Goal: Communication & Community: Ask a question

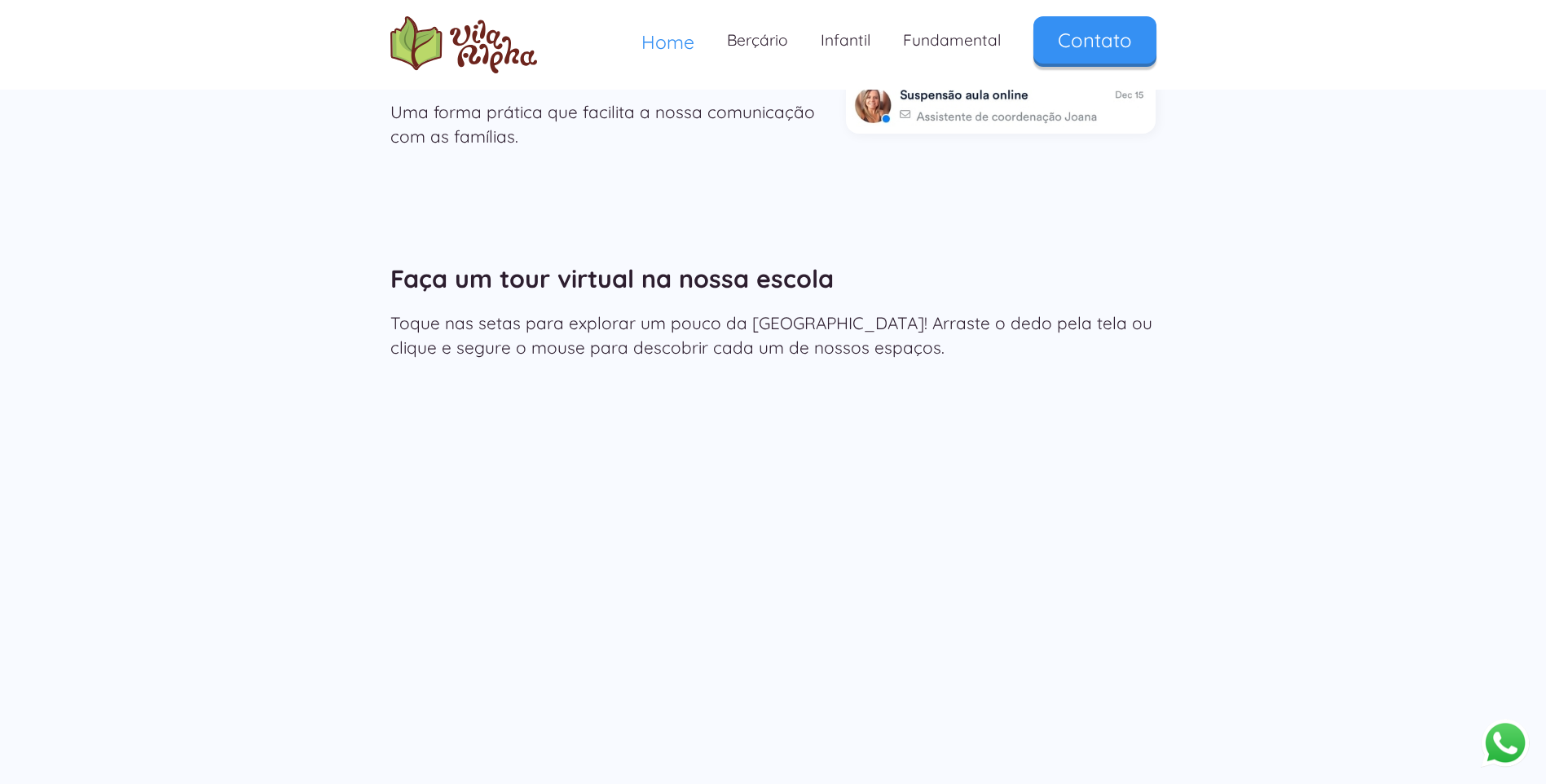
scroll to position [2671, 0]
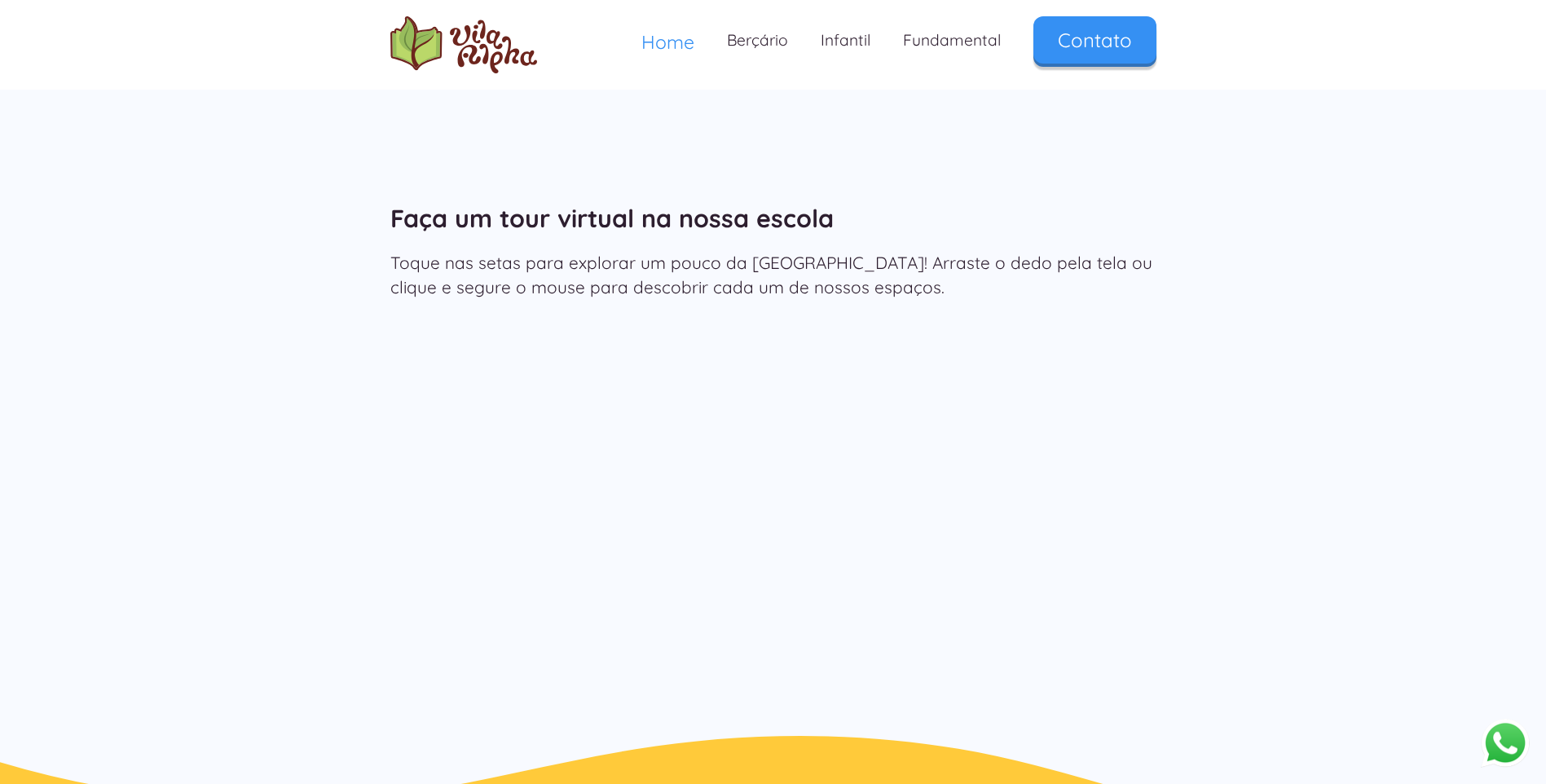
drag, startPoint x: 297, startPoint y: 473, endPoint x: 394, endPoint y: 459, distance: 98.0
click at [324, 463] on div "Faça um tour virtual na nossa escola Toque nas setas para explorar um pouco da …" at bounding box center [773, 439] width 1546 height 589
click at [843, 40] on link "Infantil" at bounding box center [845, 40] width 82 height 48
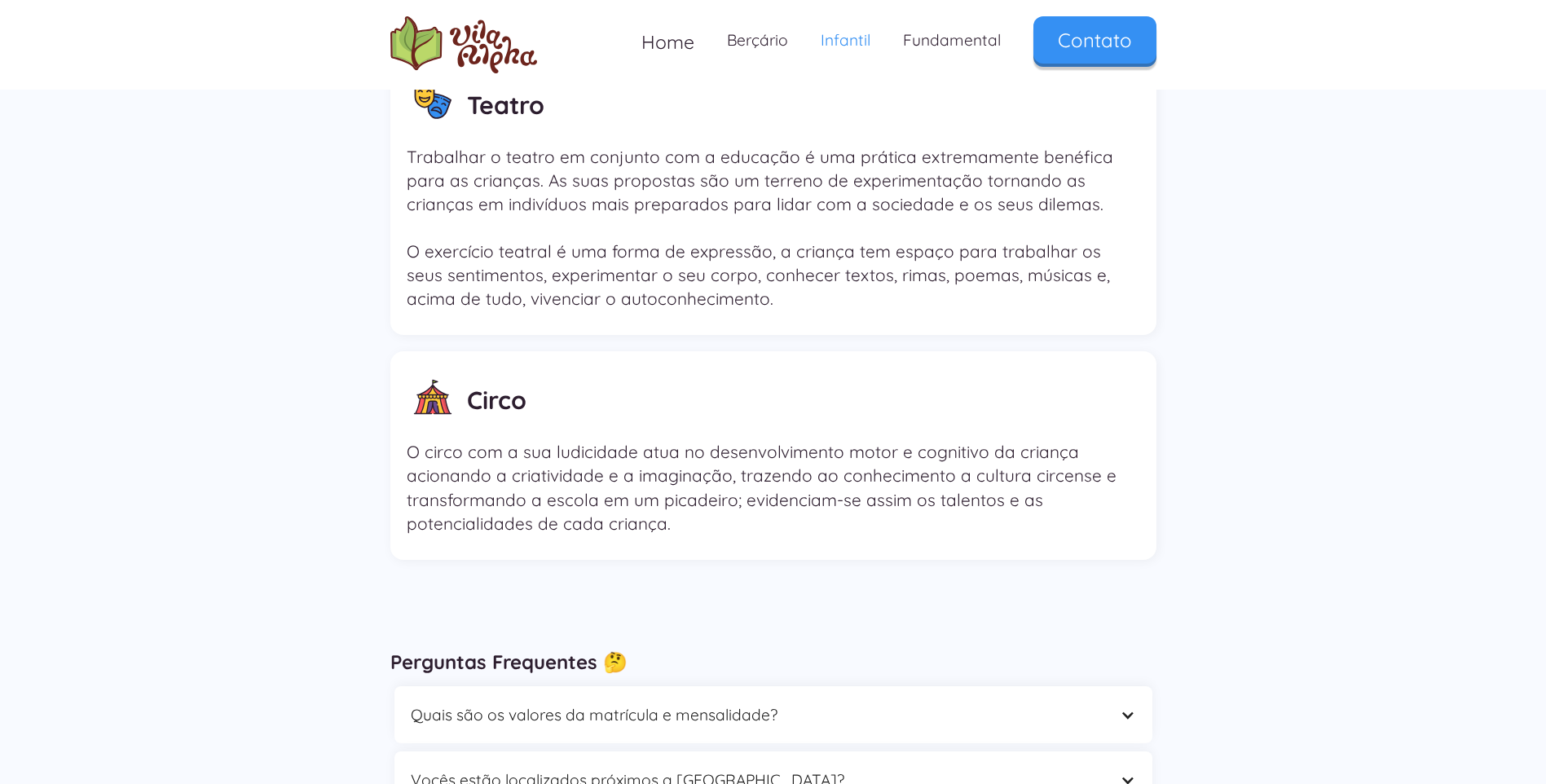
scroll to position [4337, 0]
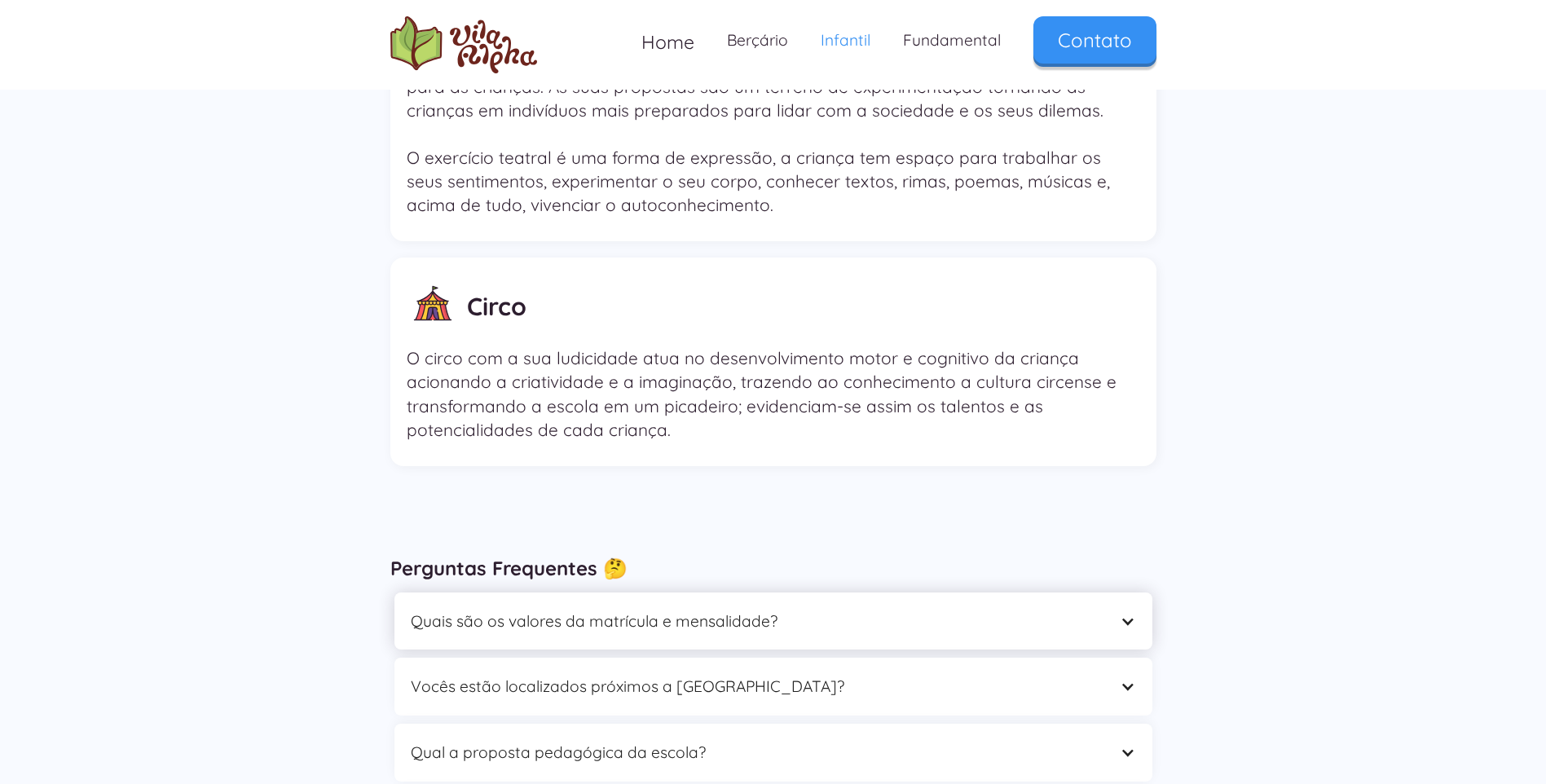
click at [1116, 594] on div "Quais são os valores da matrícula e mensalidade?" at bounding box center [773, 621] width 758 height 58
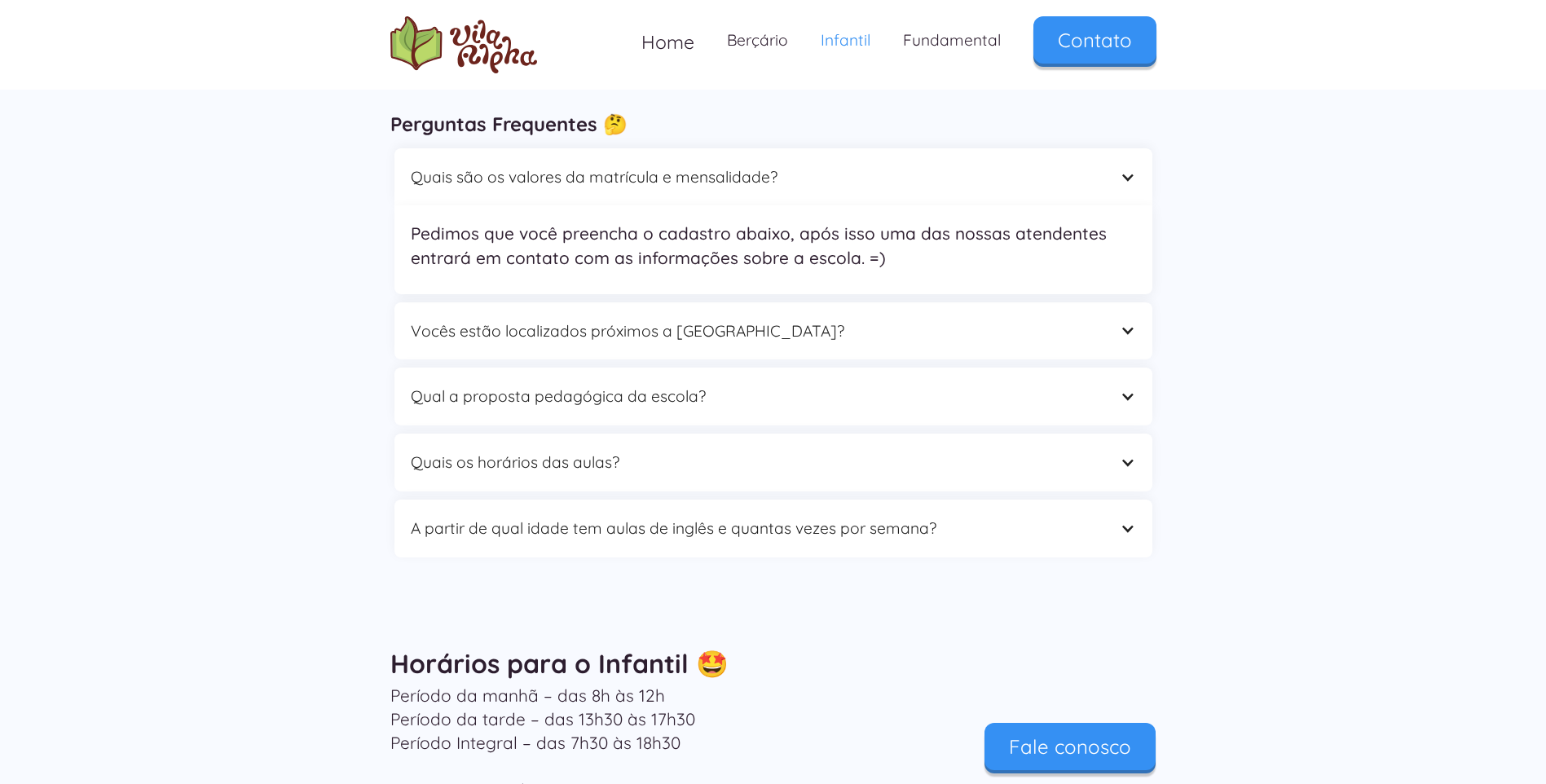
scroll to position [4788, 0]
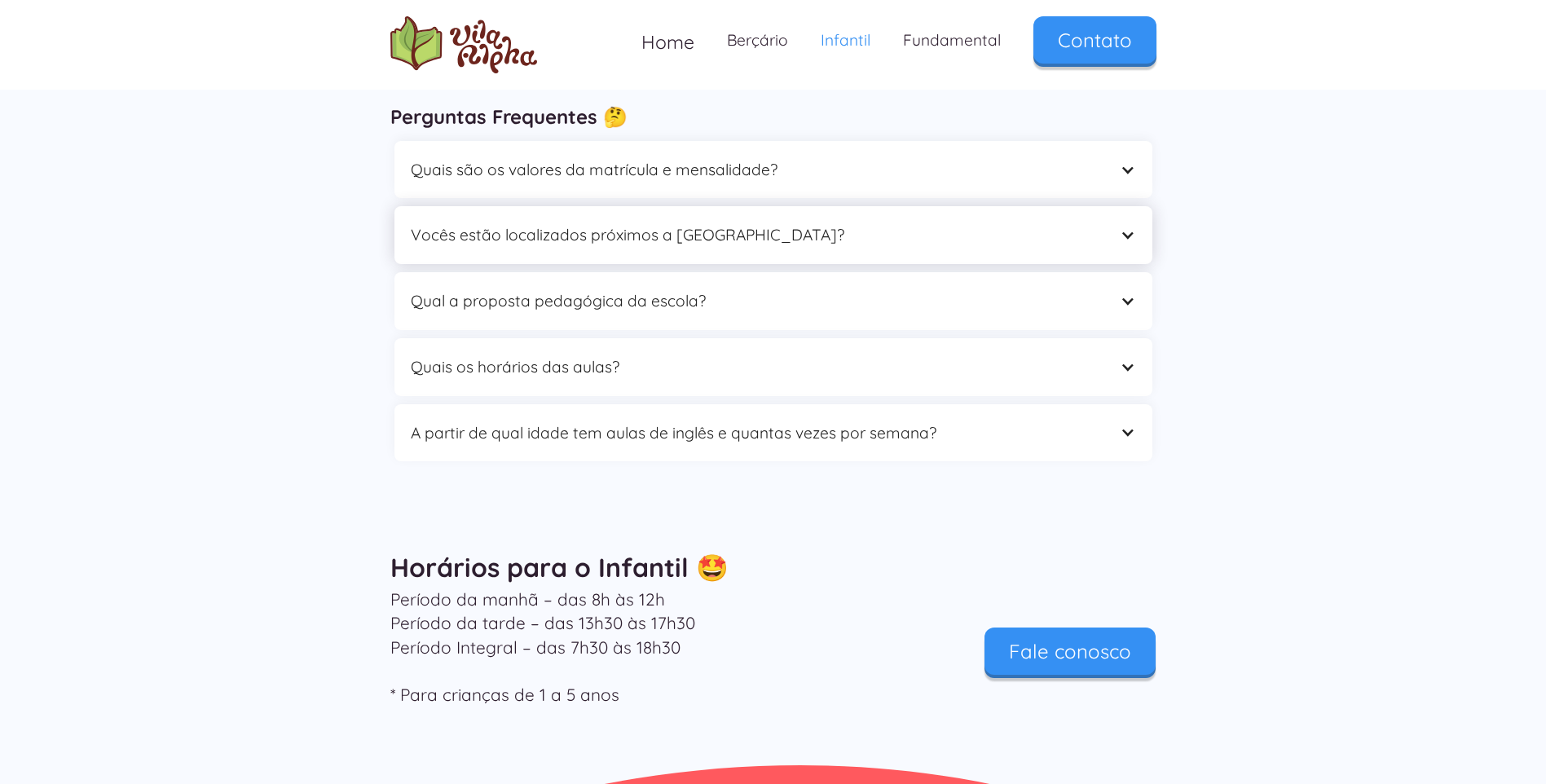
click at [701, 223] on div "Vocês estão localizados próximos a [GEOGRAPHIC_DATA]?" at bounding box center [756, 235] width 693 height 25
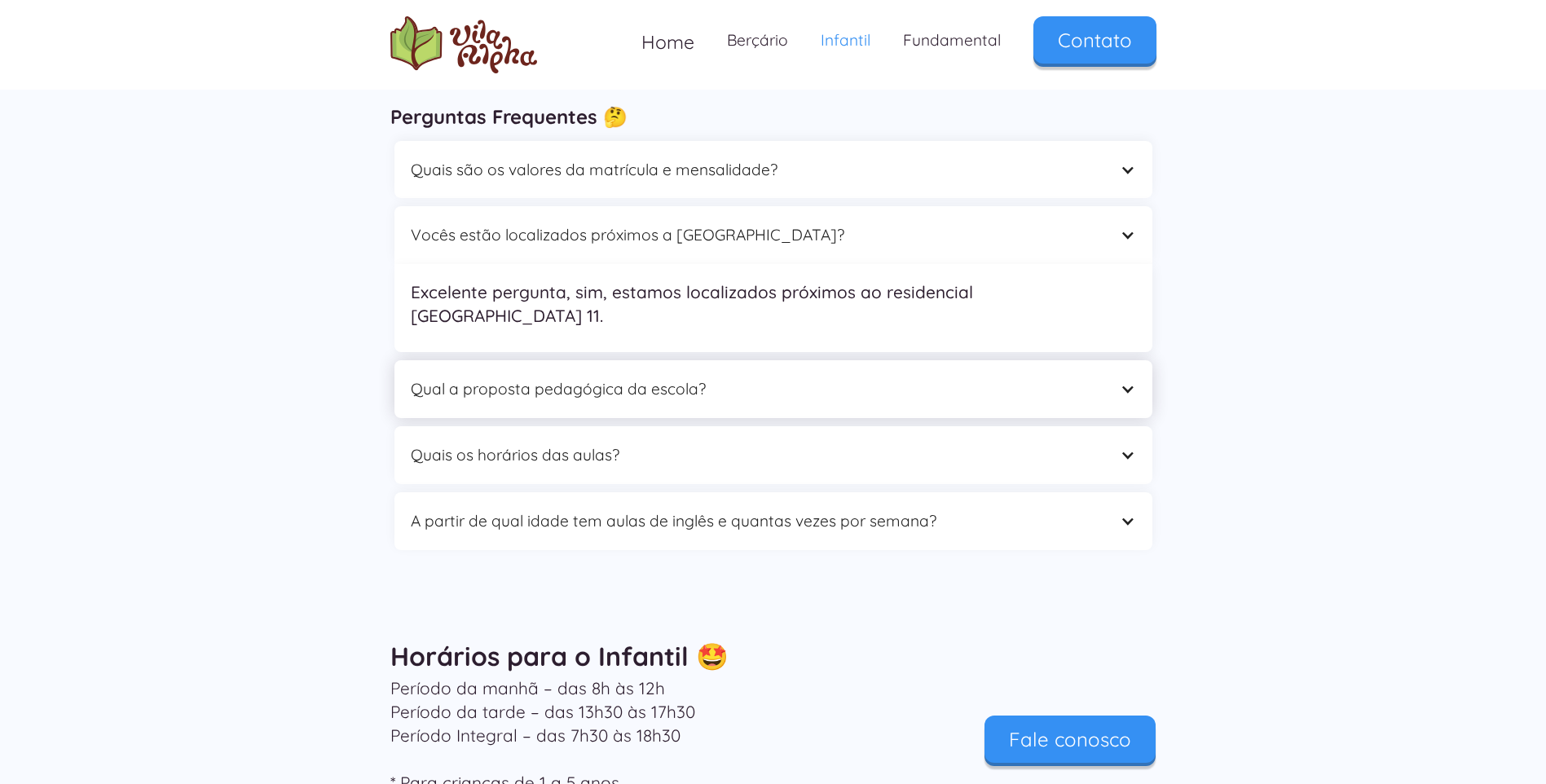
click at [618, 377] on div "Qual a proposta pedagógica da escola?" at bounding box center [756, 389] width 693 height 25
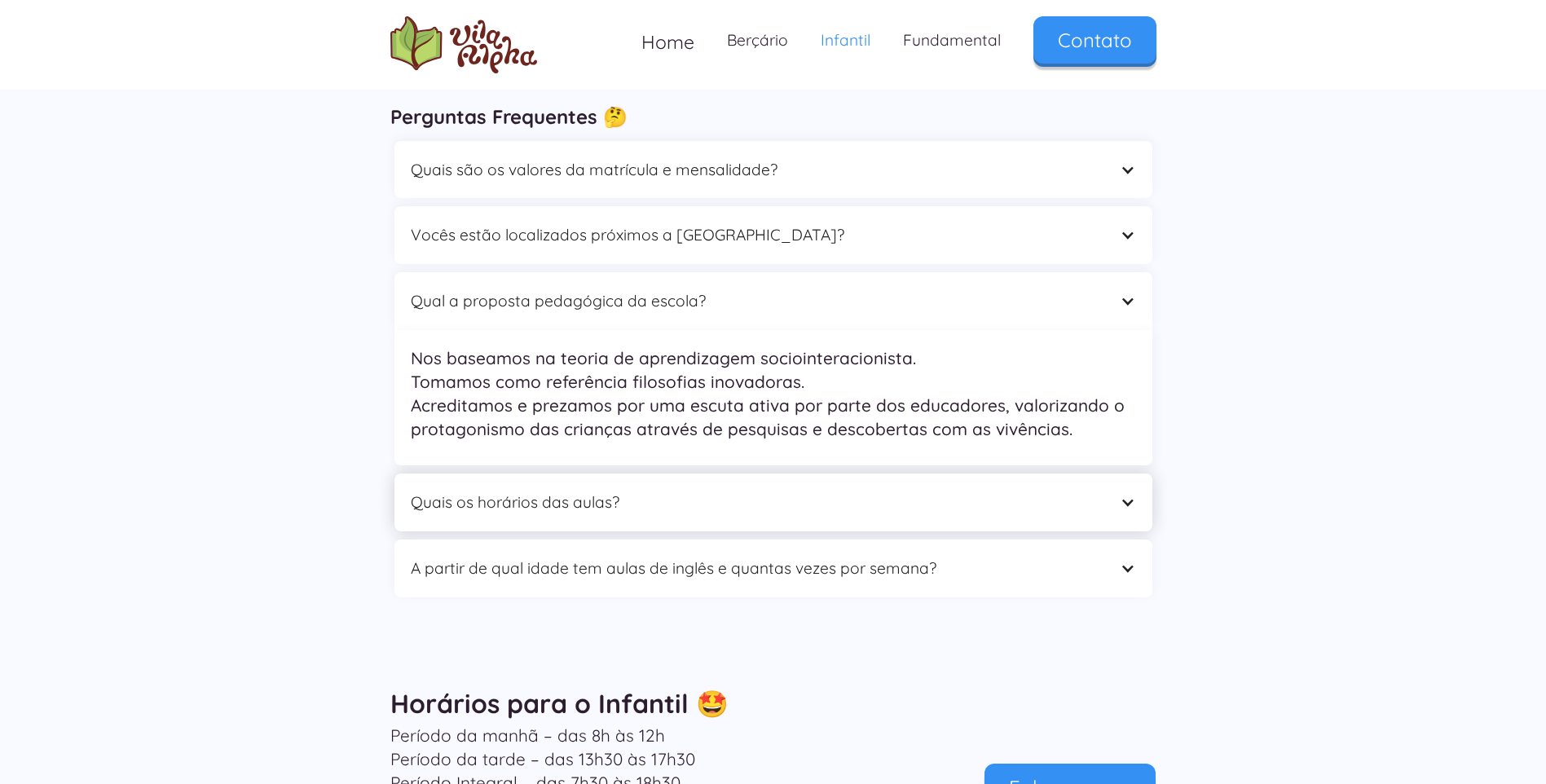
click at [565, 492] on div "Quais os horários das aulas?" at bounding box center [773, 502] width 758 height 58
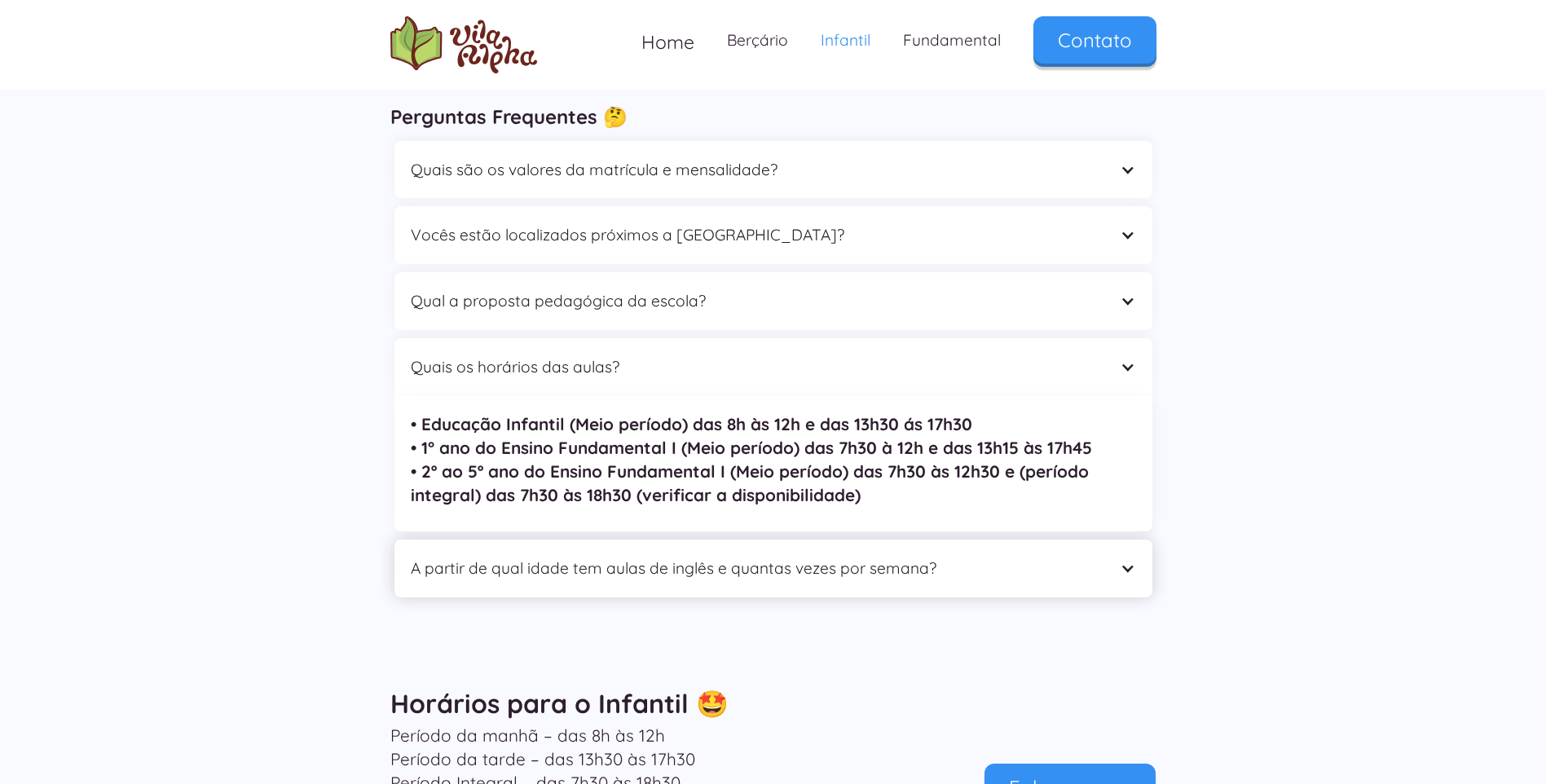
click at [610, 556] on div "A partir de qual idade tem aulas de inglês e quantas vezes por semana?" at bounding box center [756, 569] width 693 height 25
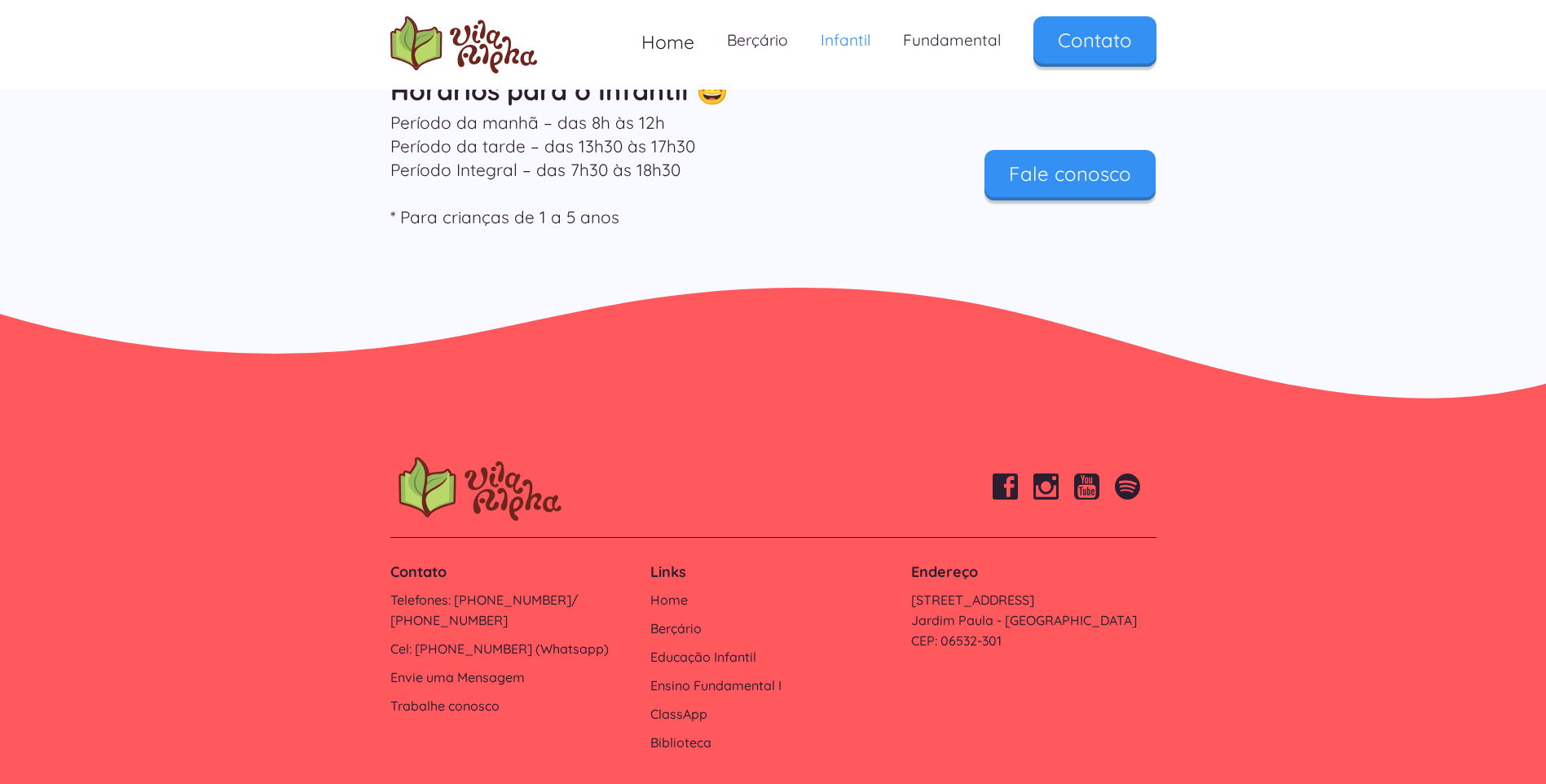
scroll to position [4929, 0]
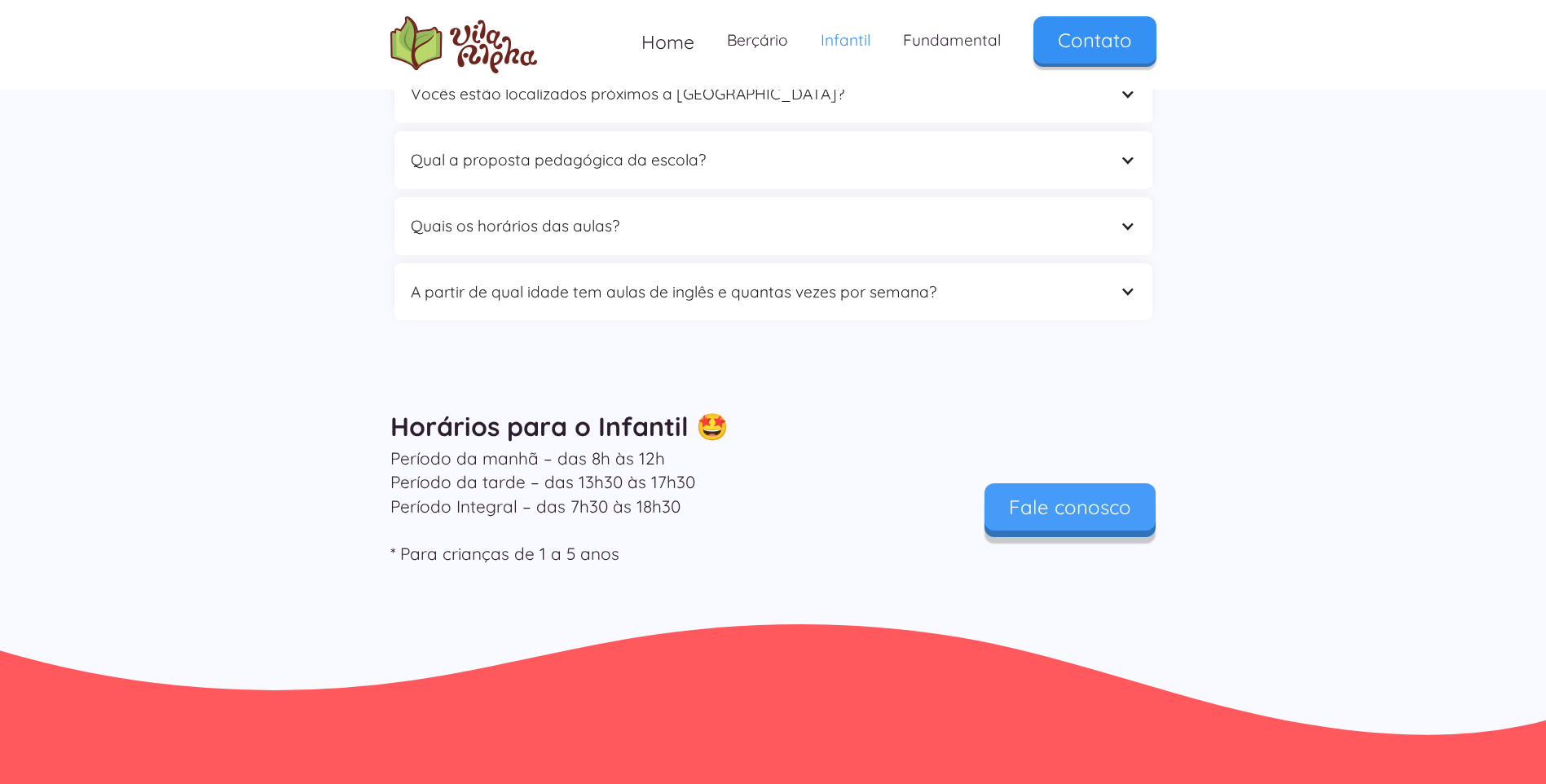
click at [1089, 495] on link "Fale conosco" at bounding box center [1070, 507] width 171 height 47
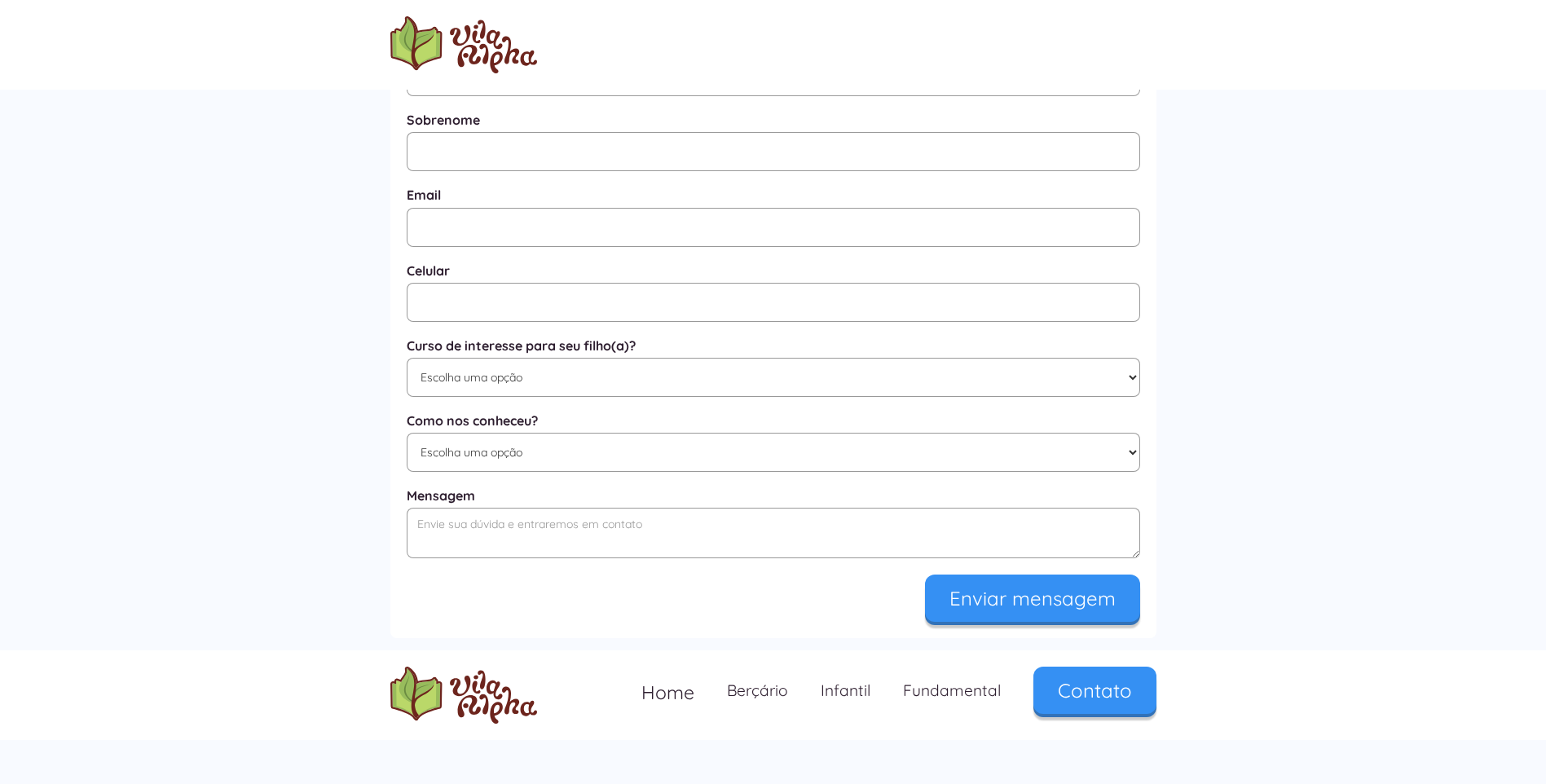
scroll to position [711, 0]
click at [562, 465] on select "Escolha uma opção Google Facebook Instagram Indicação Proximidade com a Escola …" at bounding box center [773, 450] width 734 height 39
select select "Outros"
click at [407, 439] on select "Escolha uma opção Google Facebook Instagram Indicação Proximidade com a Escola …" at bounding box center [773, 450] width 734 height 39
click at [509, 384] on select "Escolha uma opção Educação Infantil / Berçário Ensino Fundamental I Integral" at bounding box center [773, 375] width 734 height 39
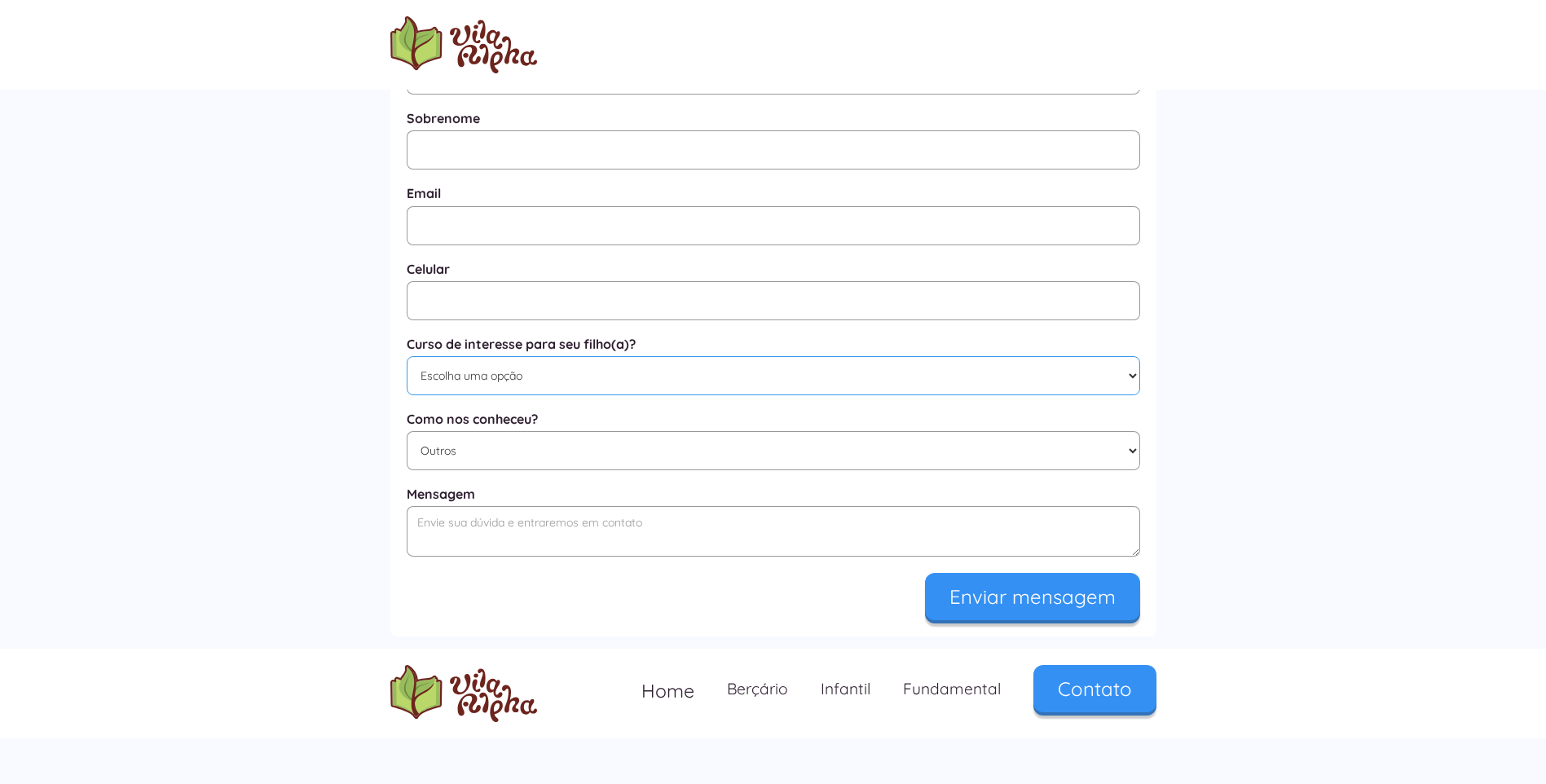
select select "Educação Infantil / Berçário"
click at [407, 361] on select "Escolha uma opção Educação Infantil / Berçário Ensino Fundamental I Integral" at bounding box center [773, 375] width 734 height 39
click at [490, 313] on input "Mensagem" at bounding box center [773, 300] width 734 height 39
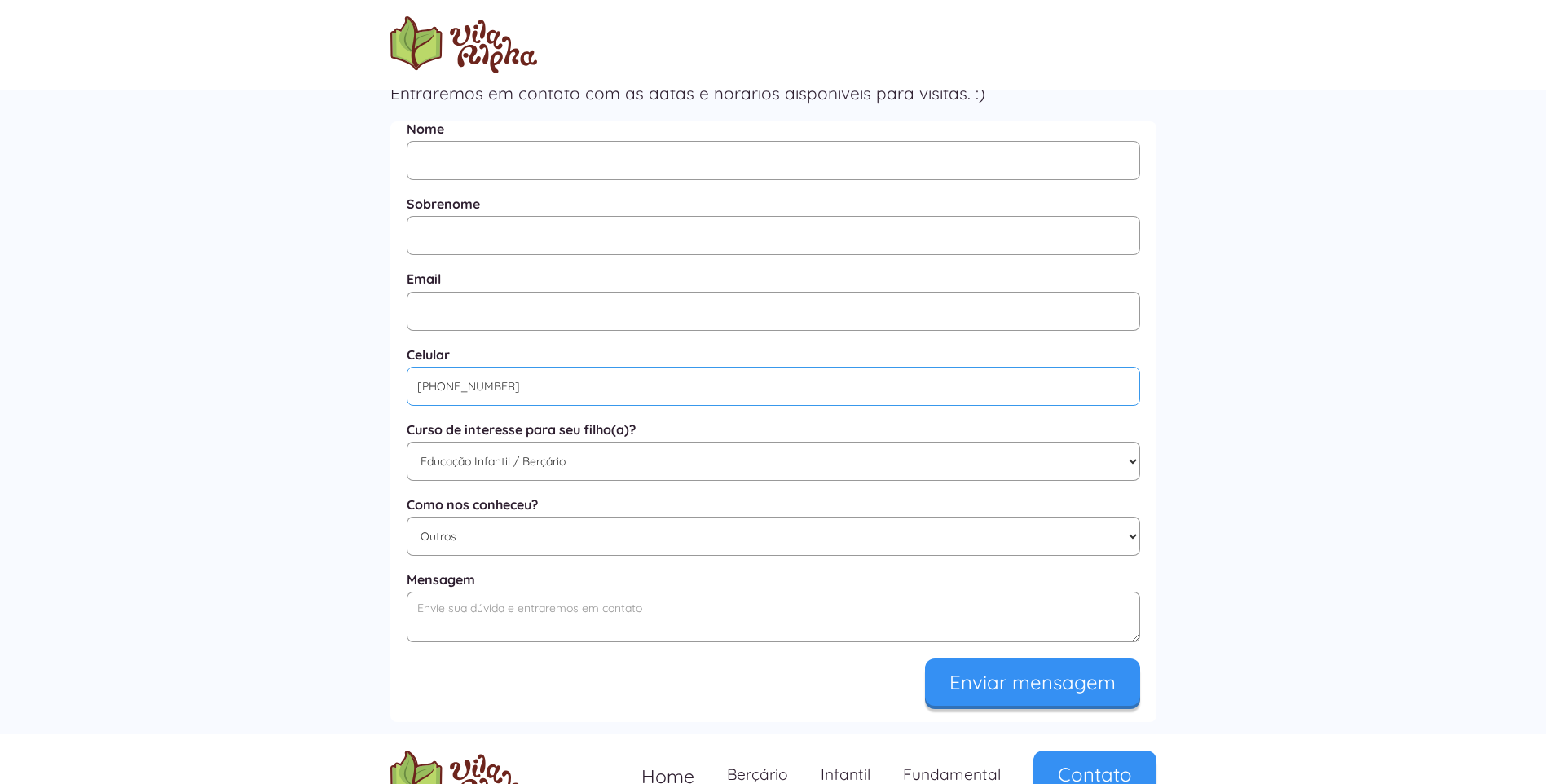
scroll to position [608, 0]
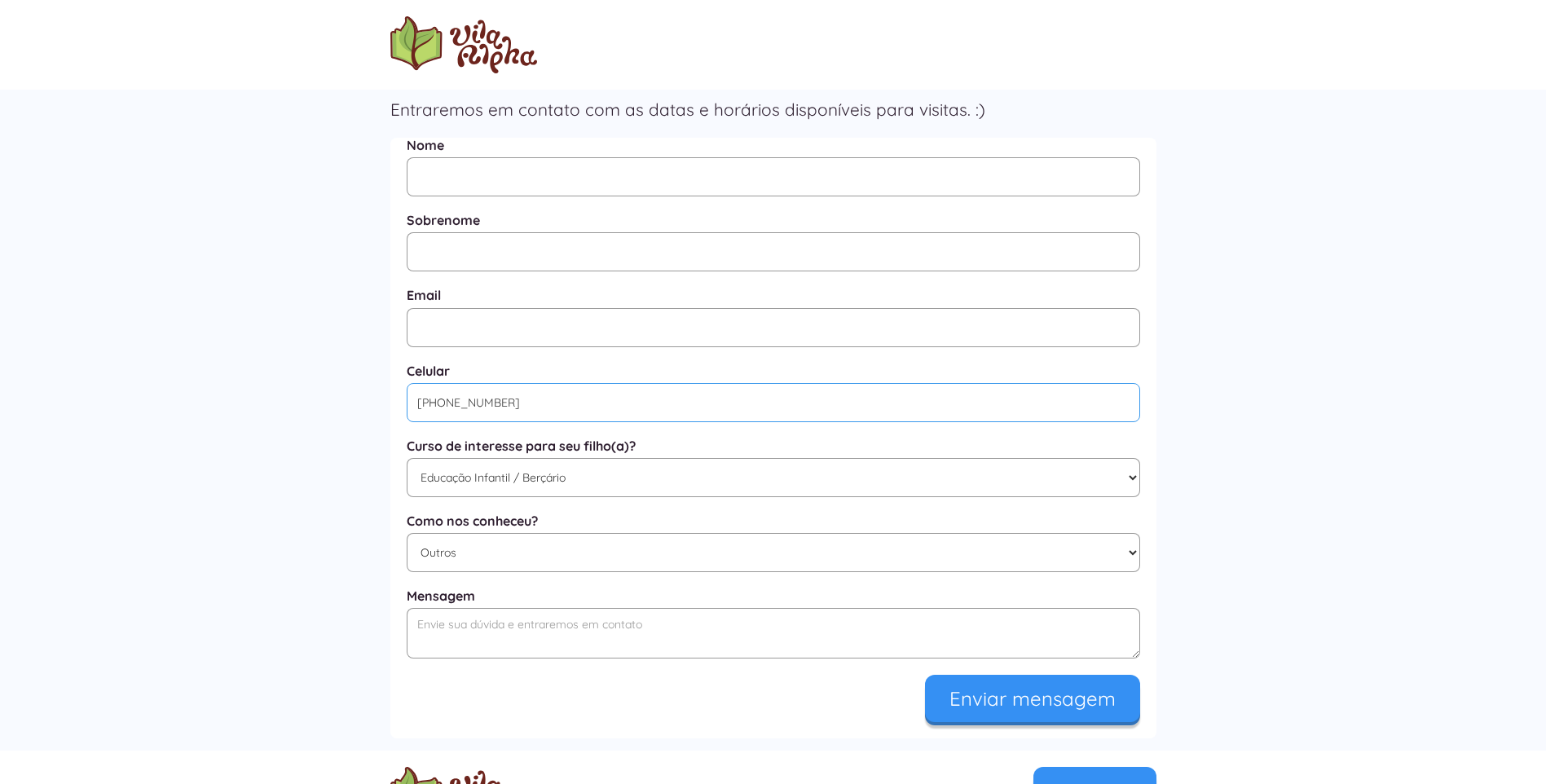
type input "(11) 98852-0909"
click at [690, 172] on input "Nome" at bounding box center [773, 177] width 734 height 39
type input "d"
drag, startPoint x: 504, startPoint y: 175, endPoint x: 654, endPoint y: 172, distance: 150.0
click at [654, 172] on input "Daniela Carla da Fonseca Leite" at bounding box center [773, 177] width 734 height 39
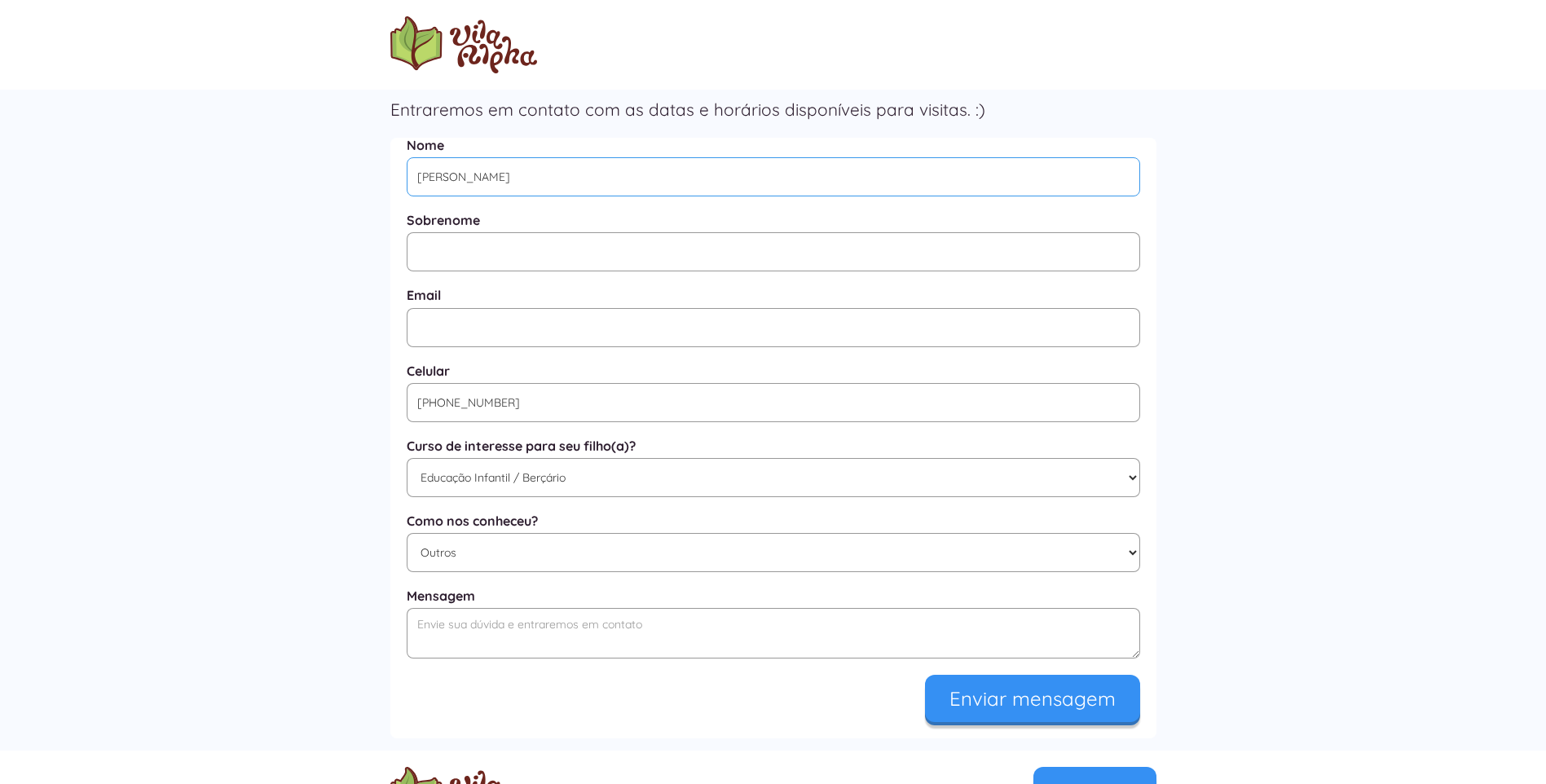
type input "Daniela Carla"
type input "fonseca leite"
click at [925, 674] on input "Enviar mensagem" at bounding box center [1032, 698] width 216 height 47
type input "danielacfl1982@gmail.com"
click at [1066, 698] on input "Enviar mensagem" at bounding box center [1032, 694] width 216 height 47
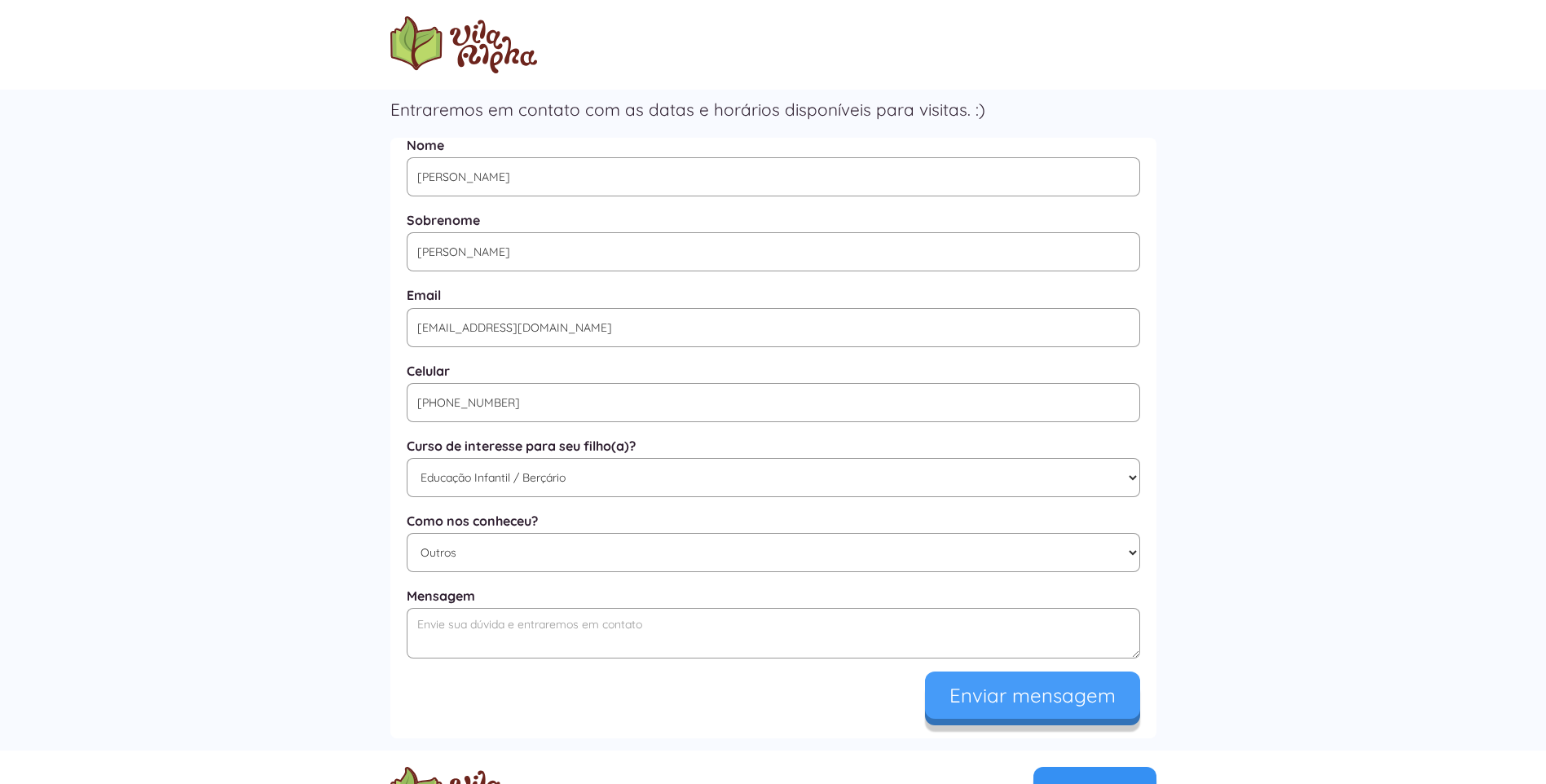
type input "Enviando..."
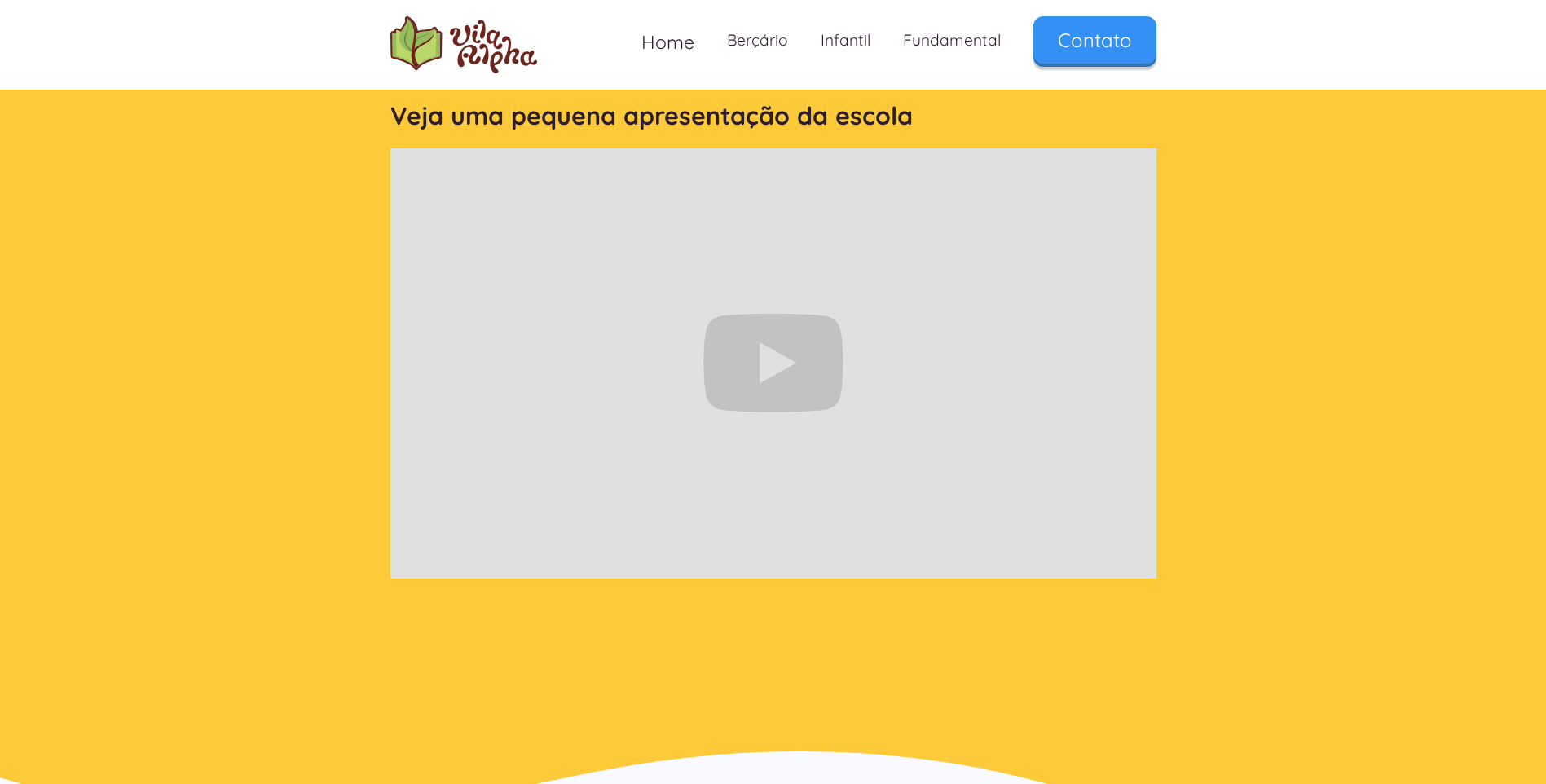
scroll to position [177, 0]
